Goal: Find specific page/section: Find specific page/section

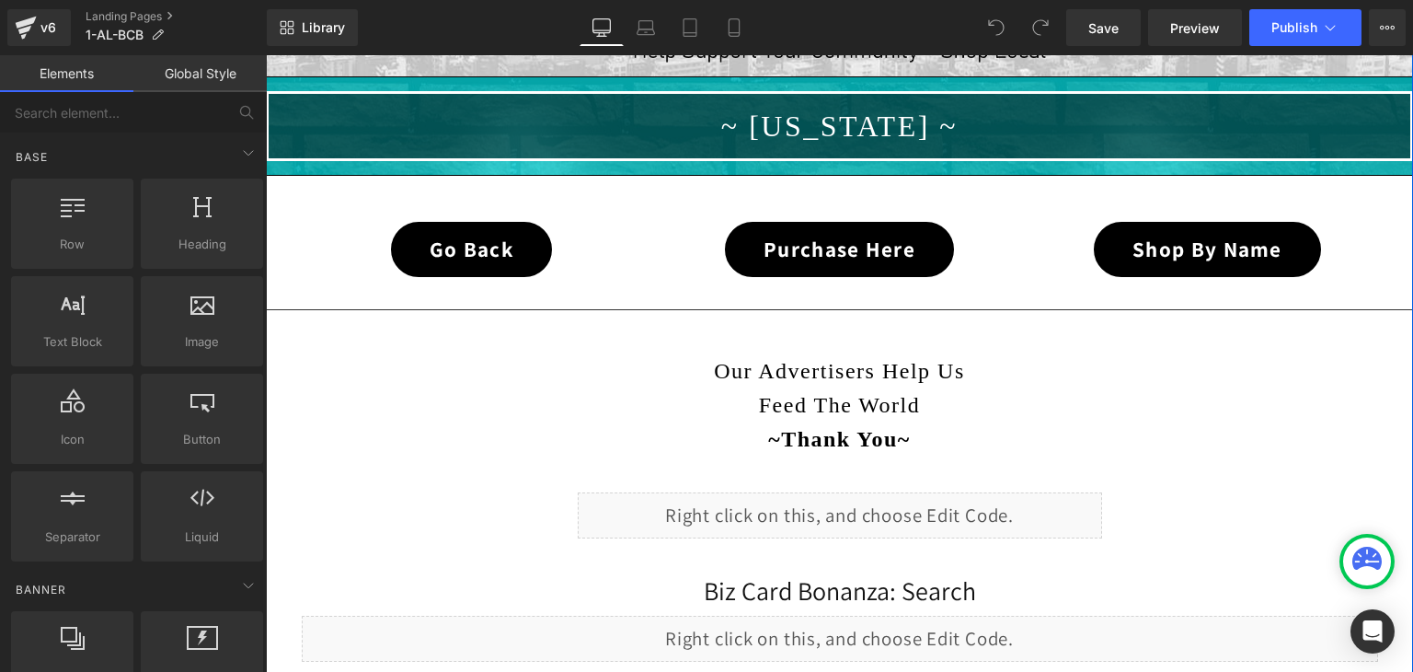
scroll to position [460, 0]
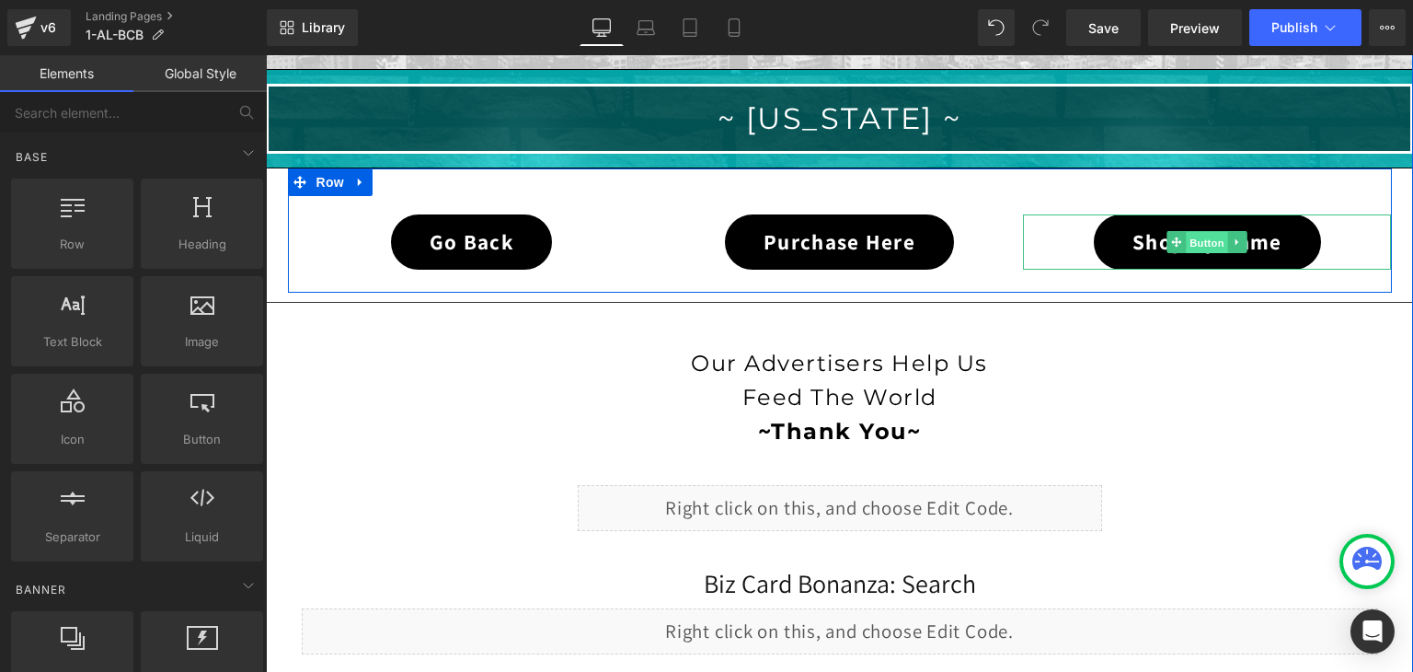
click at [1190, 241] on span "Button" at bounding box center [1208, 243] width 42 height 22
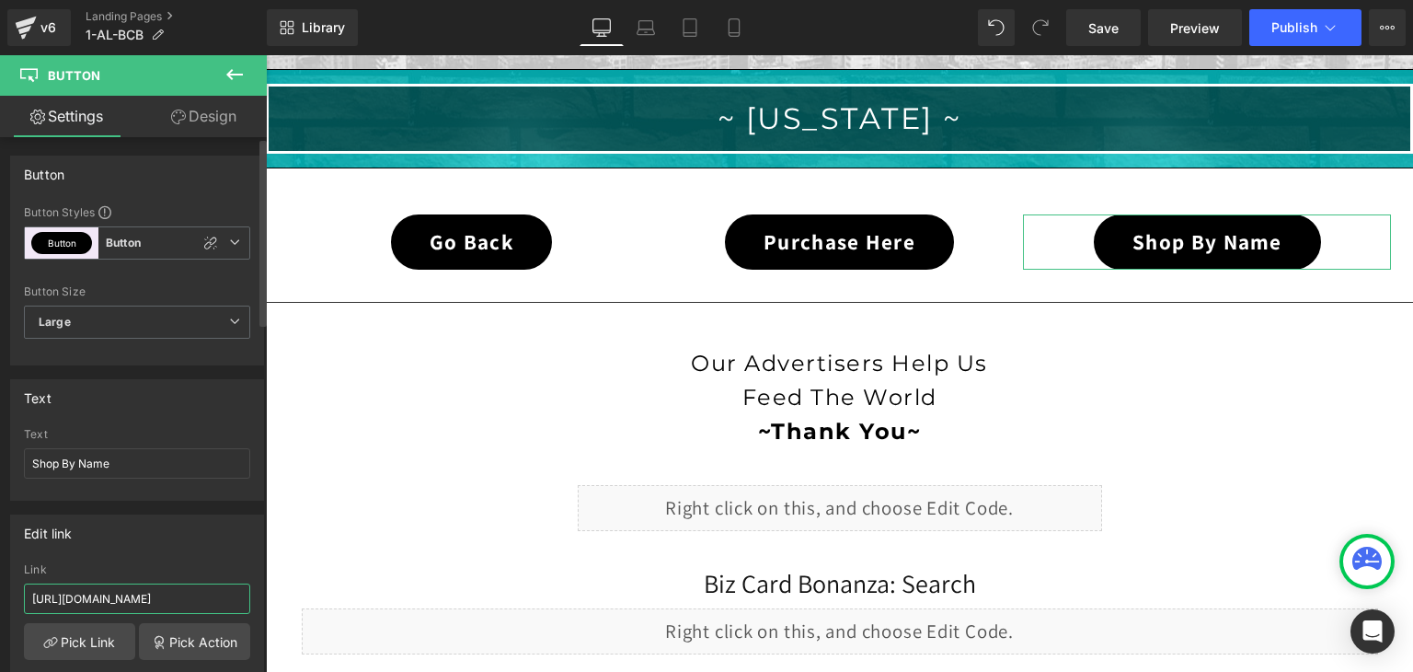
click at [144, 597] on input "[URL][DOMAIN_NAME]" at bounding box center [137, 598] width 226 height 30
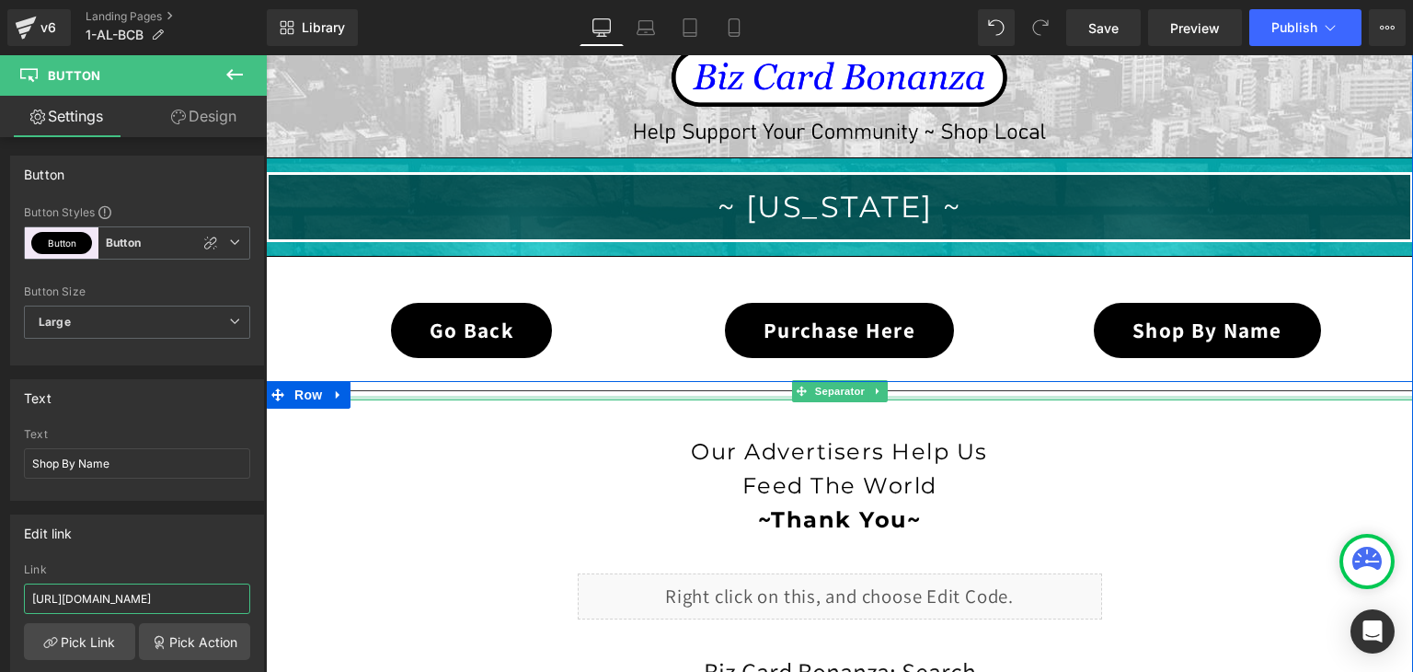
scroll to position [368, 0]
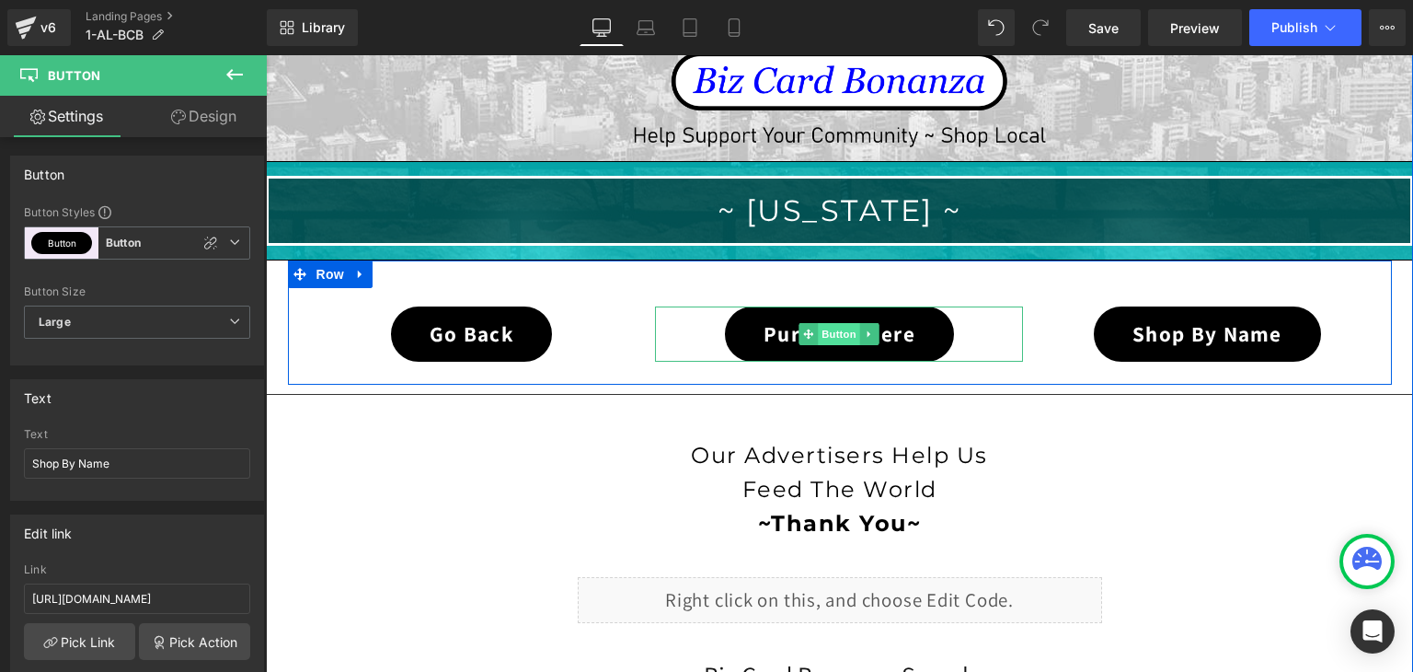
click at [828, 329] on span "Button" at bounding box center [840, 334] width 42 height 22
click at [1199, 332] on span "Button" at bounding box center [1208, 334] width 42 height 22
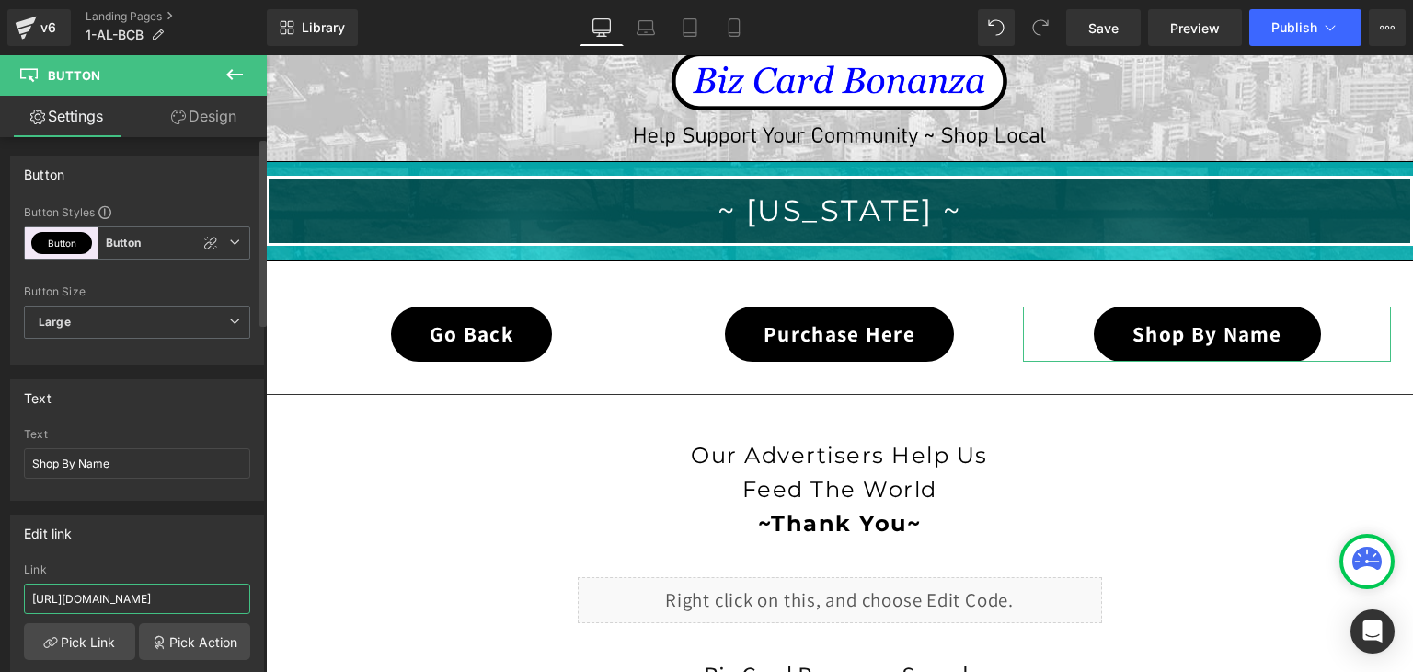
click at [187, 597] on input "[URL][DOMAIN_NAME]" at bounding box center [137, 598] width 226 height 30
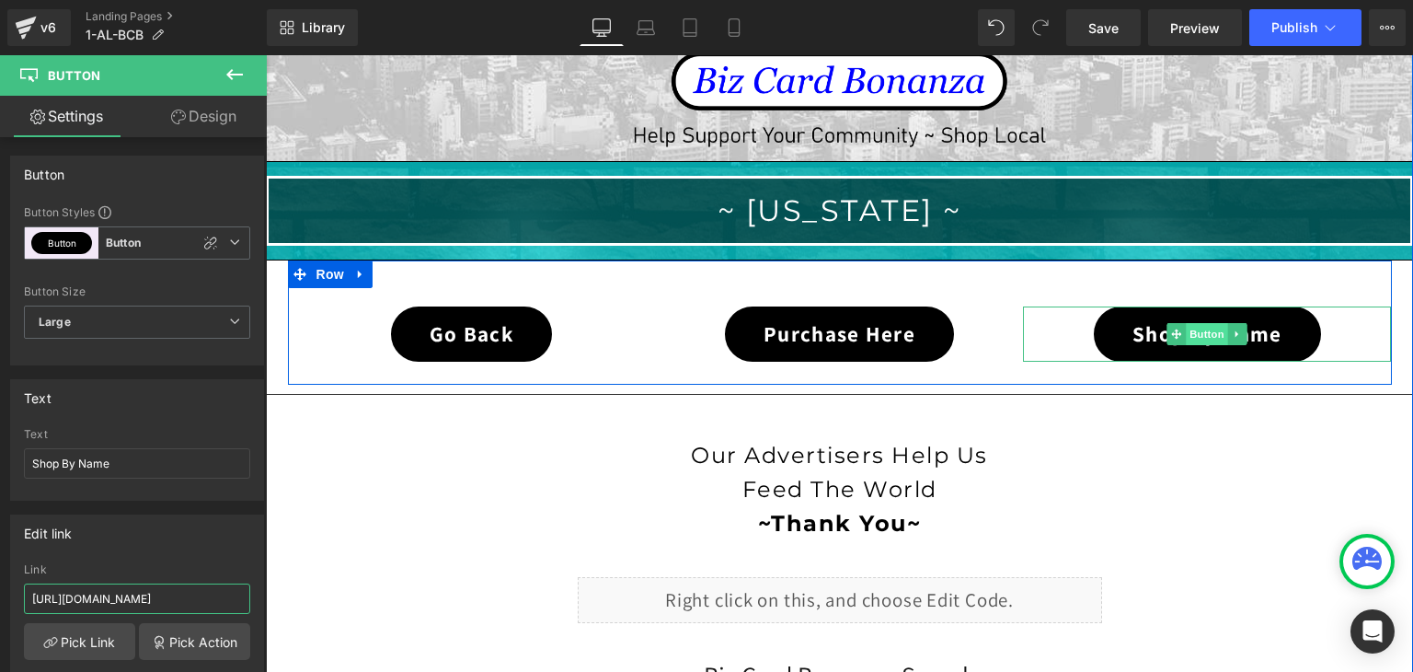
click at [1191, 326] on span "Button" at bounding box center [1208, 334] width 42 height 22
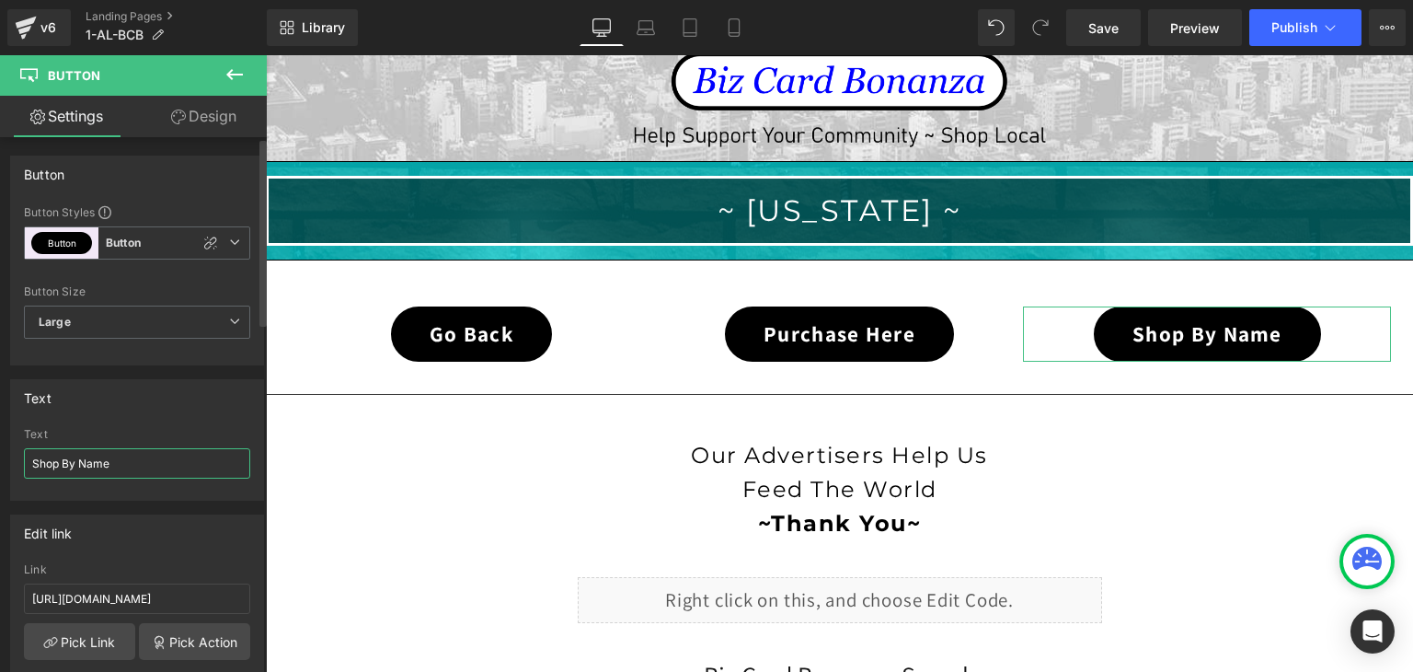
drag, startPoint x: 136, startPoint y: 462, endPoint x: 10, endPoint y: 457, distance: 126.1
click at [11, 457] on div "Shop By Name Text Shop By Name" at bounding box center [137, 464] width 252 height 72
click at [120, 468] on input "Shop By Name" at bounding box center [137, 463] width 226 height 30
drag, startPoint x: 120, startPoint y: 468, endPoint x: 14, endPoint y: 468, distance: 105.8
click at [14, 468] on div "Shop By Name Text Shop By Name" at bounding box center [137, 464] width 252 height 72
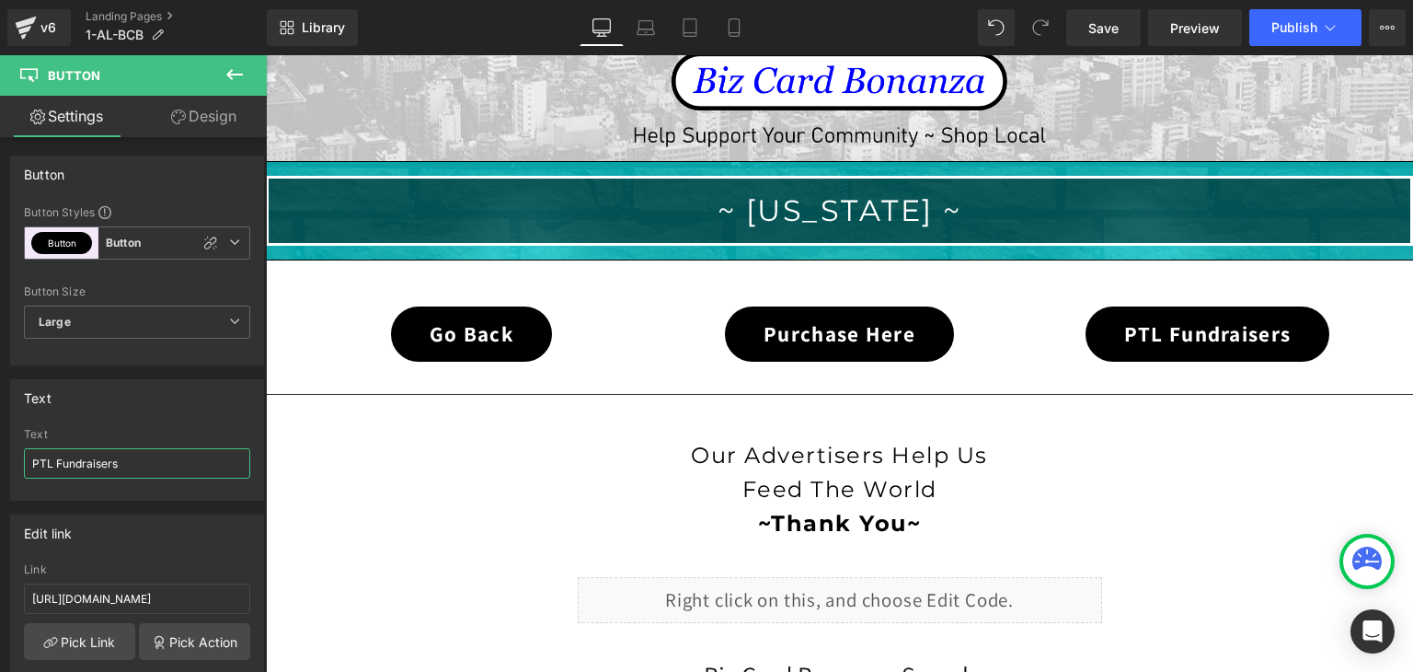
type input "PTL Fundraisers"
